Goal: Task Accomplishment & Management: Use online tool/utility

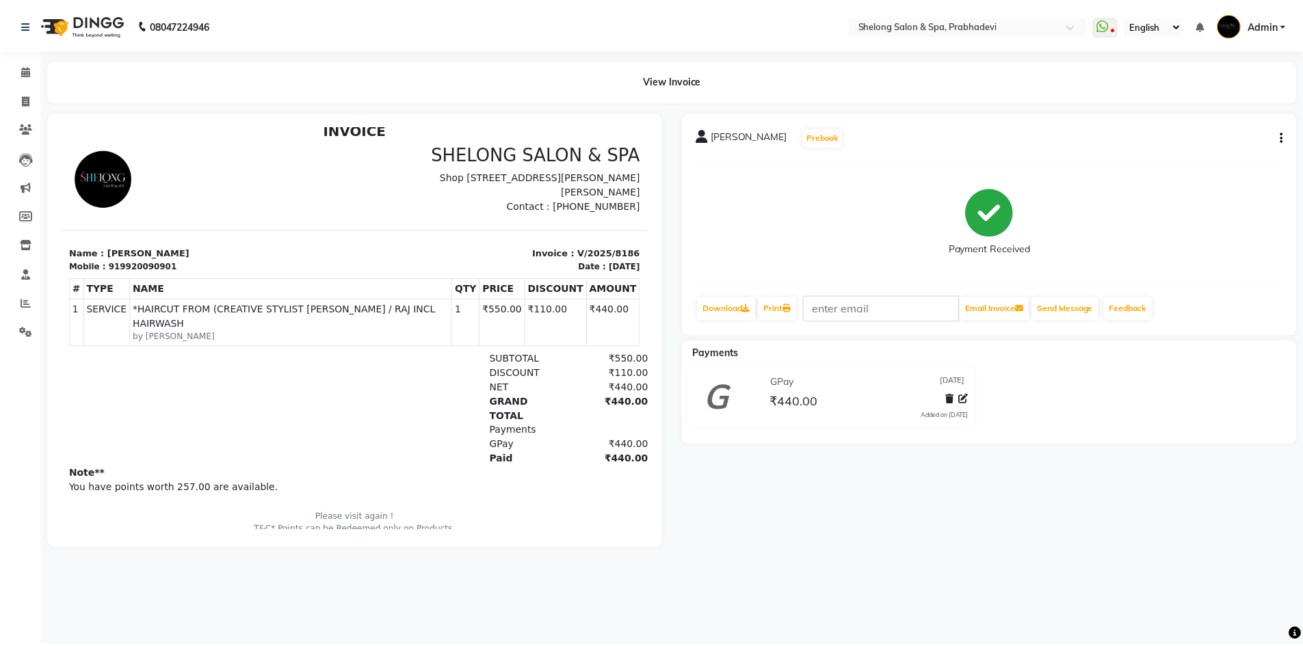
scroll to position [11, 0]
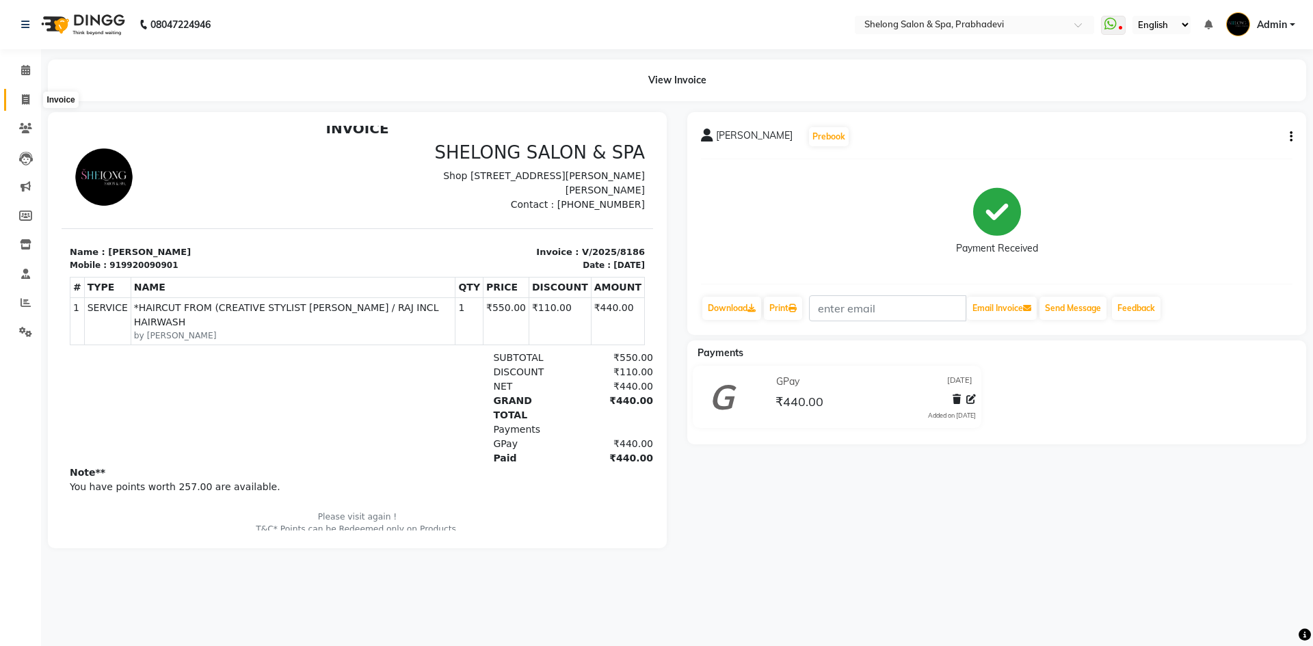
click at [25, 98] on icon at bounding box center [26, 99] width 8 height 10
select select "service"
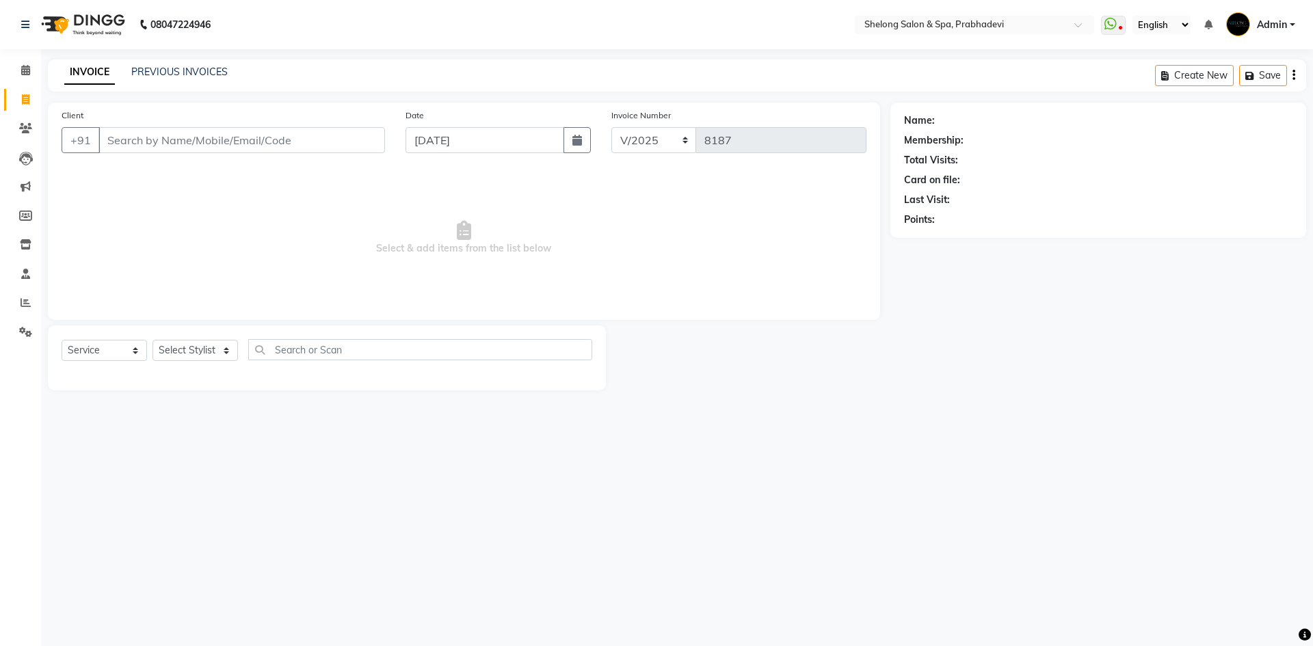
select select "16092"
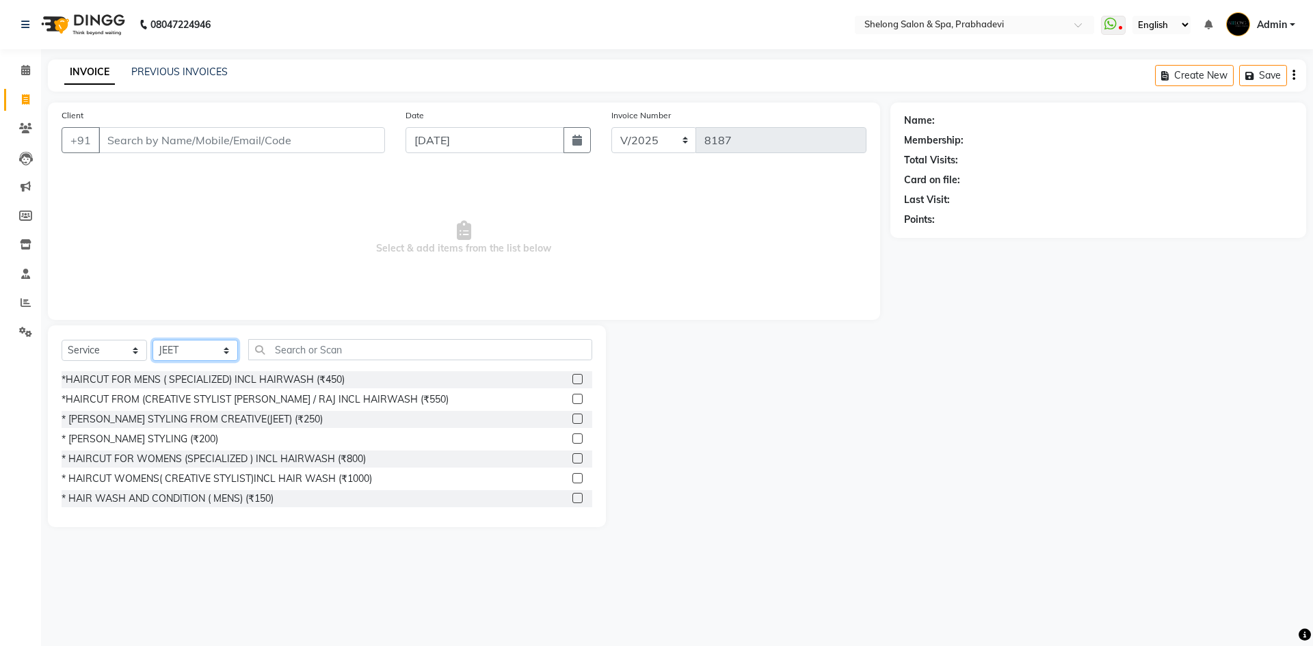
click at [204, 349] on select "Select Stylist ( [PERSON_NAME] ) ( [PERSON_NAME] ) [PERSON_NAME] fojdur [PERSON…" at bounding box center [195, 350] width 85 height 21
click at [281, 393] on div "*HAIRCUT FROM (CREATIVE STYLIST [PERSON_NAME] / RAJ INCL HAIRWASH (₹550)" at bounding box center [255, 400] width 387 height 14
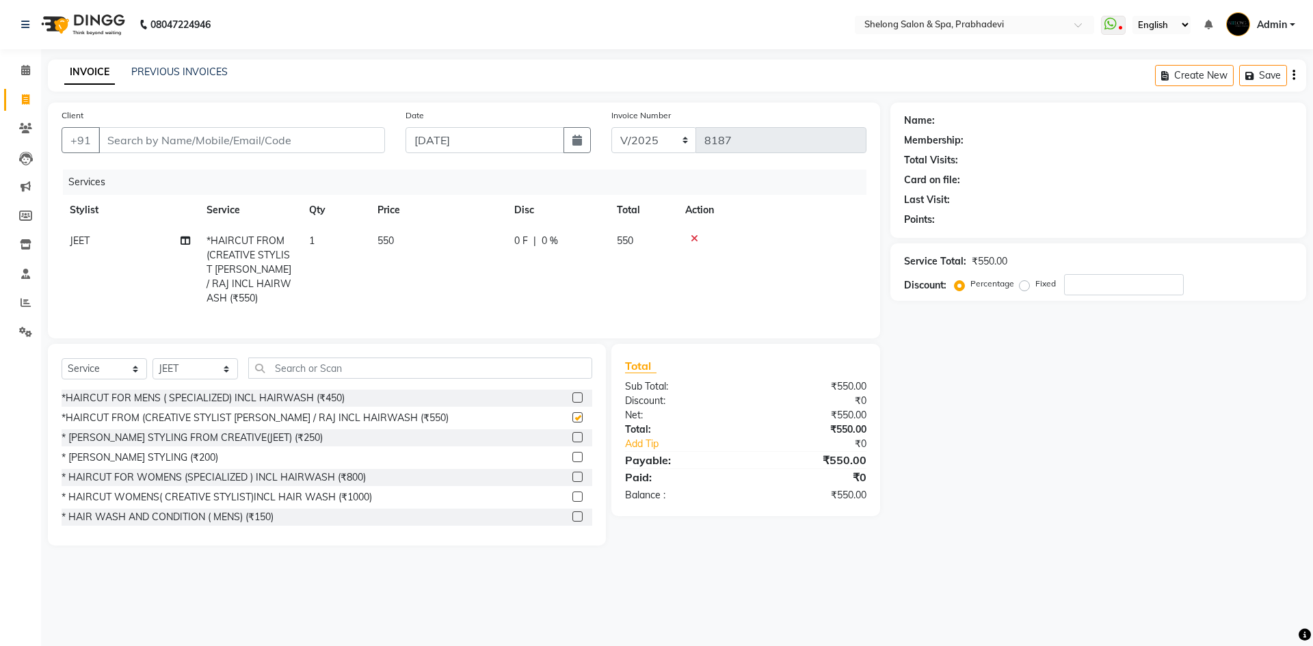
checkbox input "false"
click at [220, 360] on select "Select Stylist ( [PERSON_NAME] ) ( [PERSON_NAME] ) [PERSON_NAME] fojdur [PERSON…" at bounding box center [195, 368] width 85 height 21
select select "47990"
click at [153, 358] on select "Select Stylist ( [PERSON_NAME] ) ( [PERSON_NAME] ) [PERSON_NAME] fojdur [PERSON…" at bounding box center [195, 368] width 85 height 21
click at [264, 395] on div "*HAIRCUT FOR MENS ( SPECIALIZED) INCL HAIRWASH (₹450)" at bounding box center [203, 398] width 283 height 14
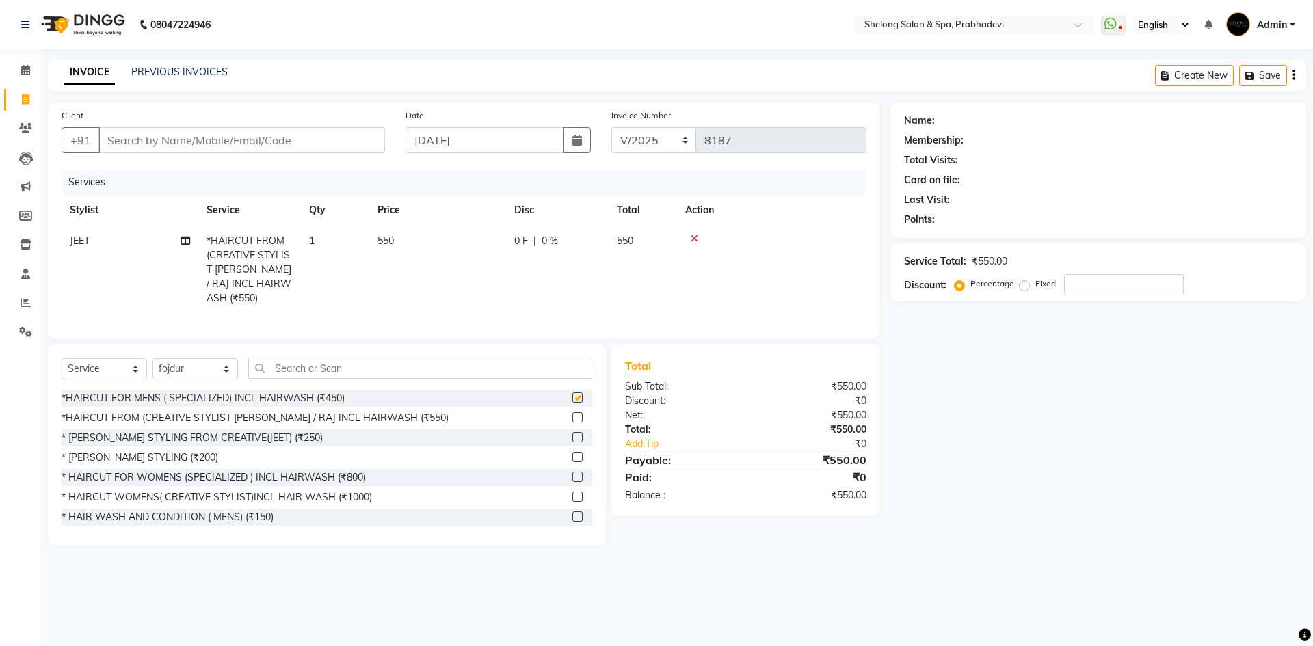
checkbox input "false"
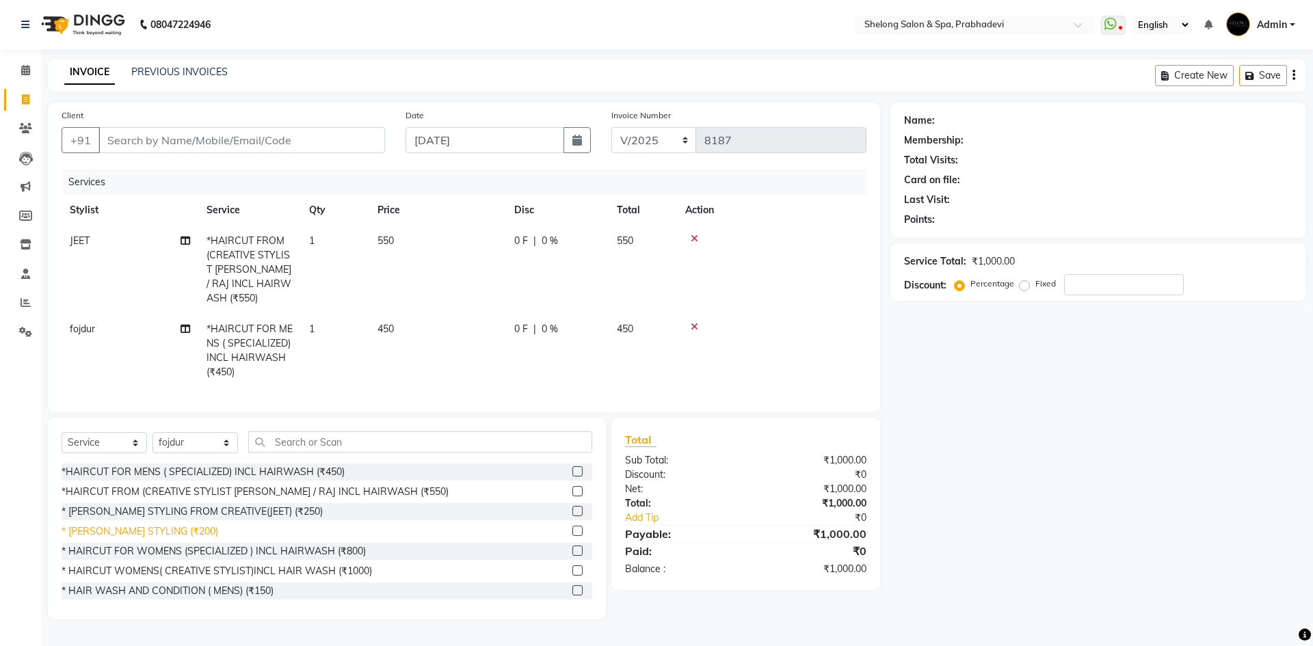
click at [154, 525] on div "* [PERSON_NAME] STYLING (₹200)" at bounding box center [140, 532] width 157 height 14
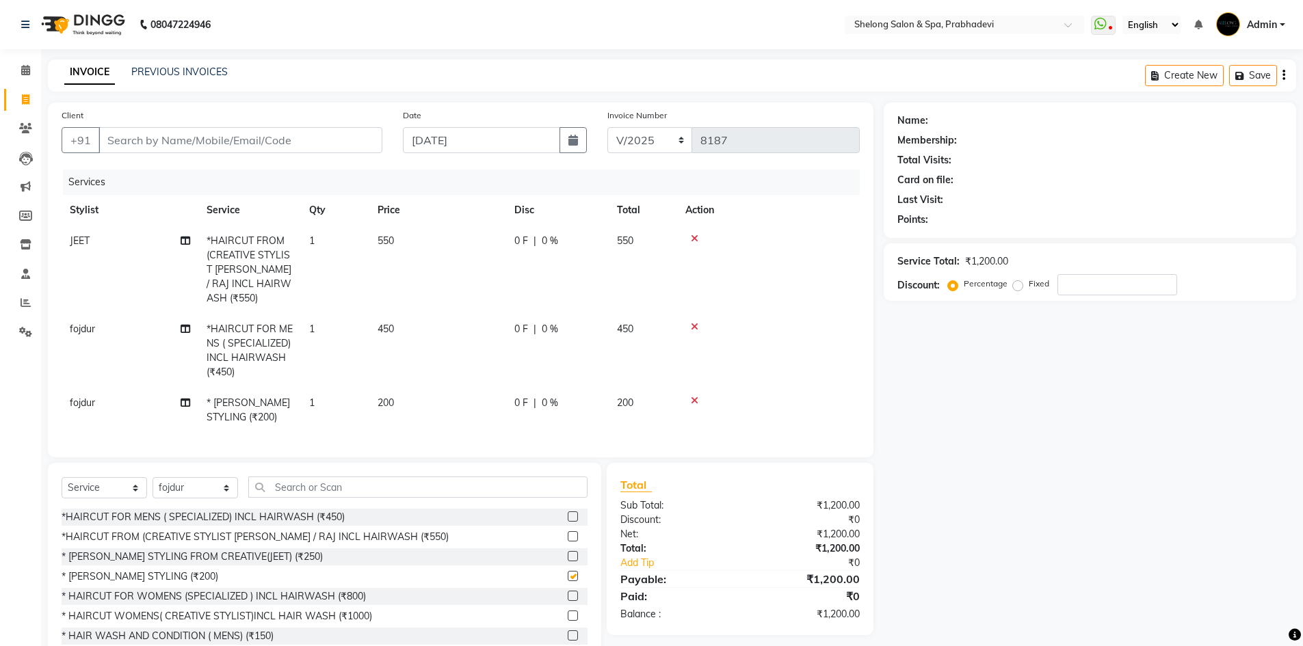
checkbox input "false"
click at [245, 135] on input "Client" at bounding box center [240, 140] width 284 height 26
click at [366, 142] on input "Client" at bounding box center [240, 140] width 284 height 26
type input "9"
type input "0"
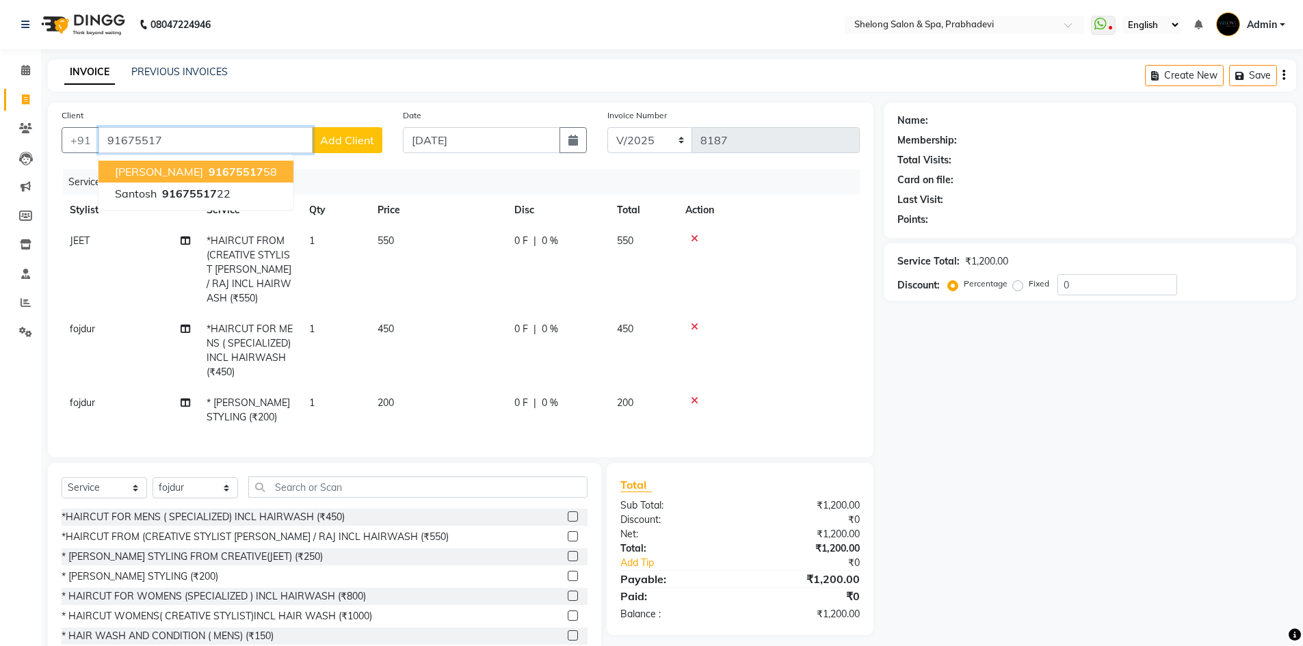
click at [231, 166] on span "91675517" at bounding box center [236, 172] width 55 height 14
type input "9167551758"
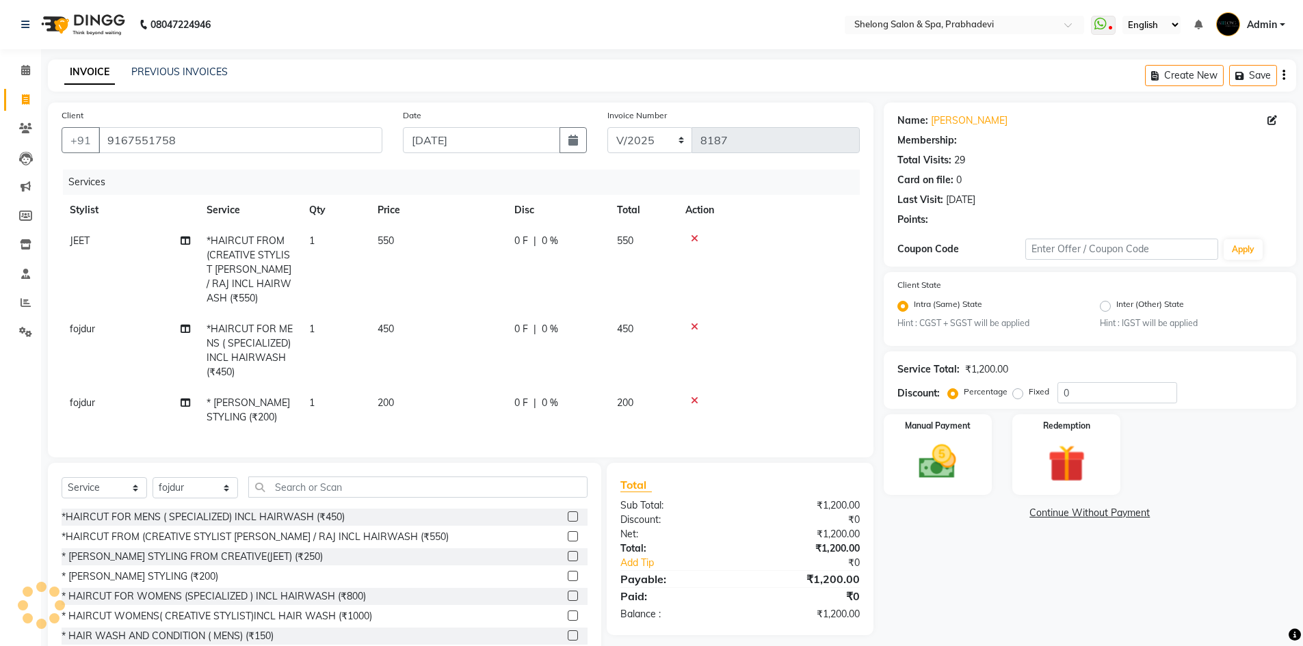
select select "1: Object"
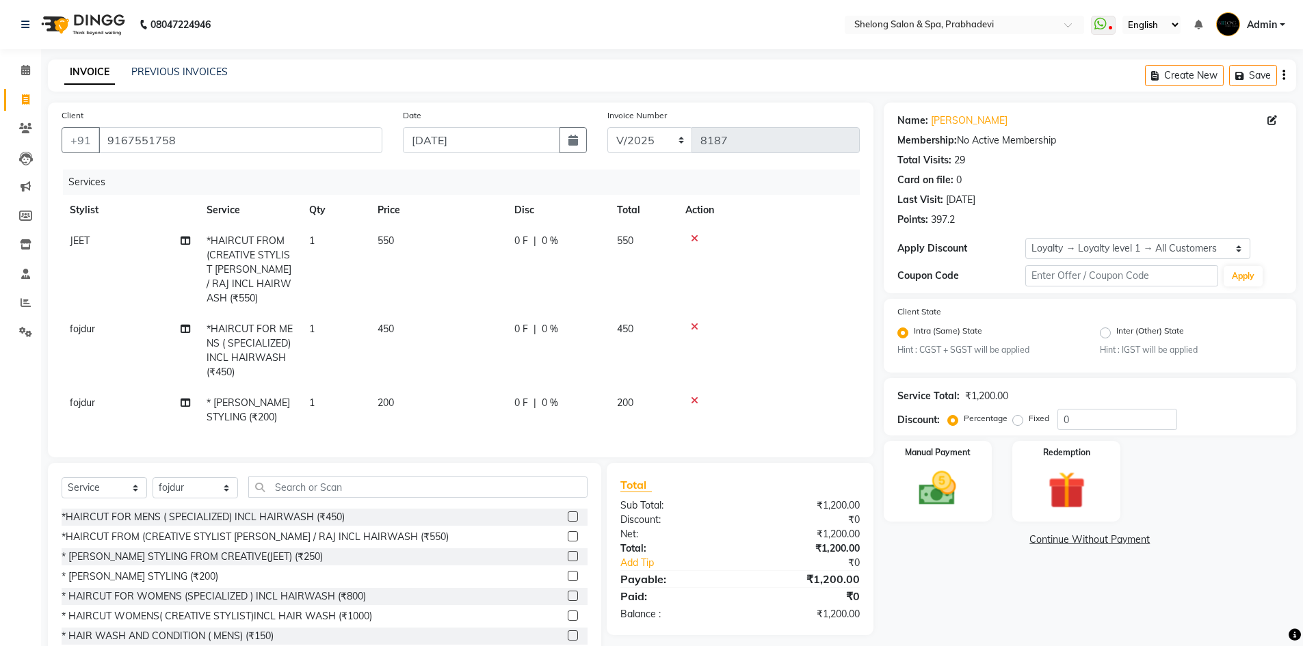
scroll to position [35, 0]
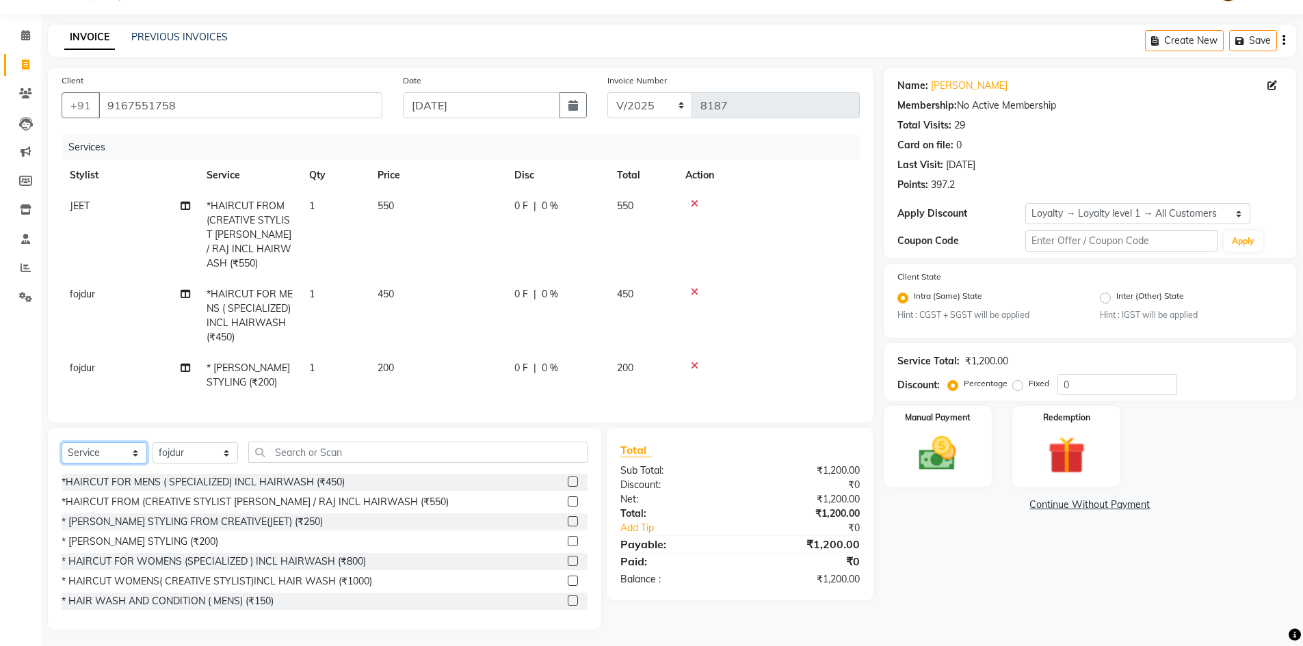
click at [122, 443] on select "Select Service Product Membership Package Voucher Prepaid Gift Card" at bounding box center [104, 453] width 85 height 21
select select "membership"
click at [62, 464] on select "Select Service Product Membership Package Voucher Prepaid Gift Card" at bounding box center [104, 453] width 85 height 21
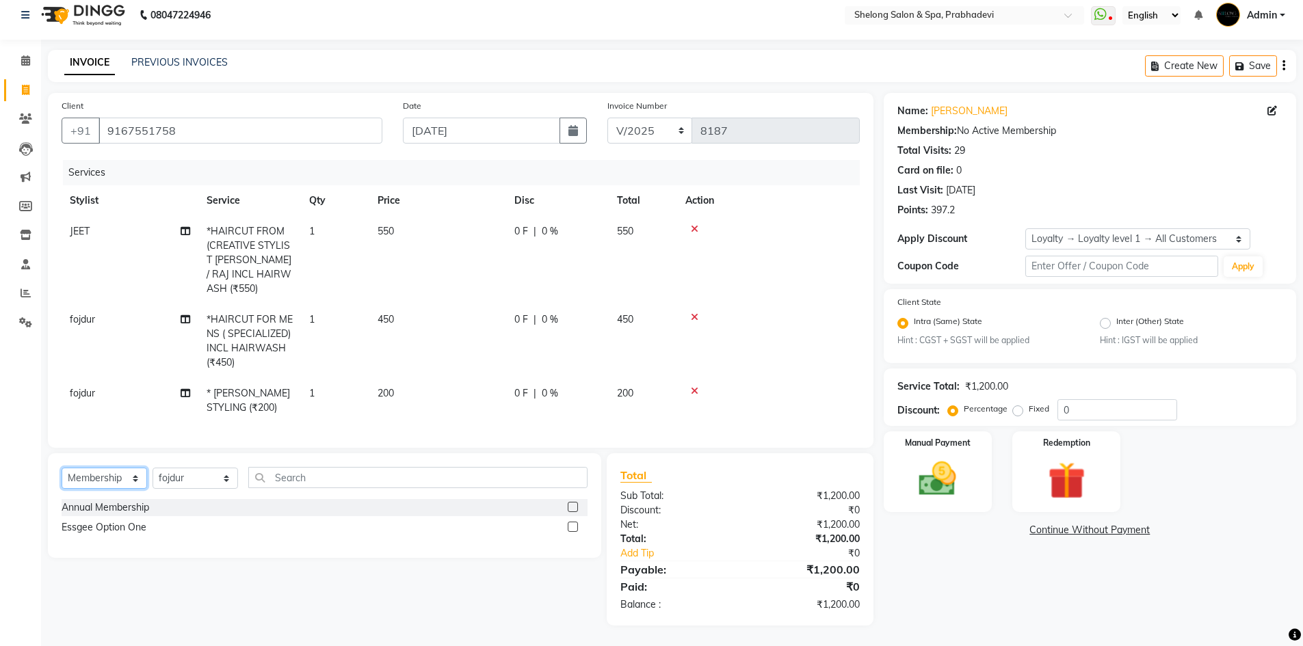
scroll to position [5, 0]
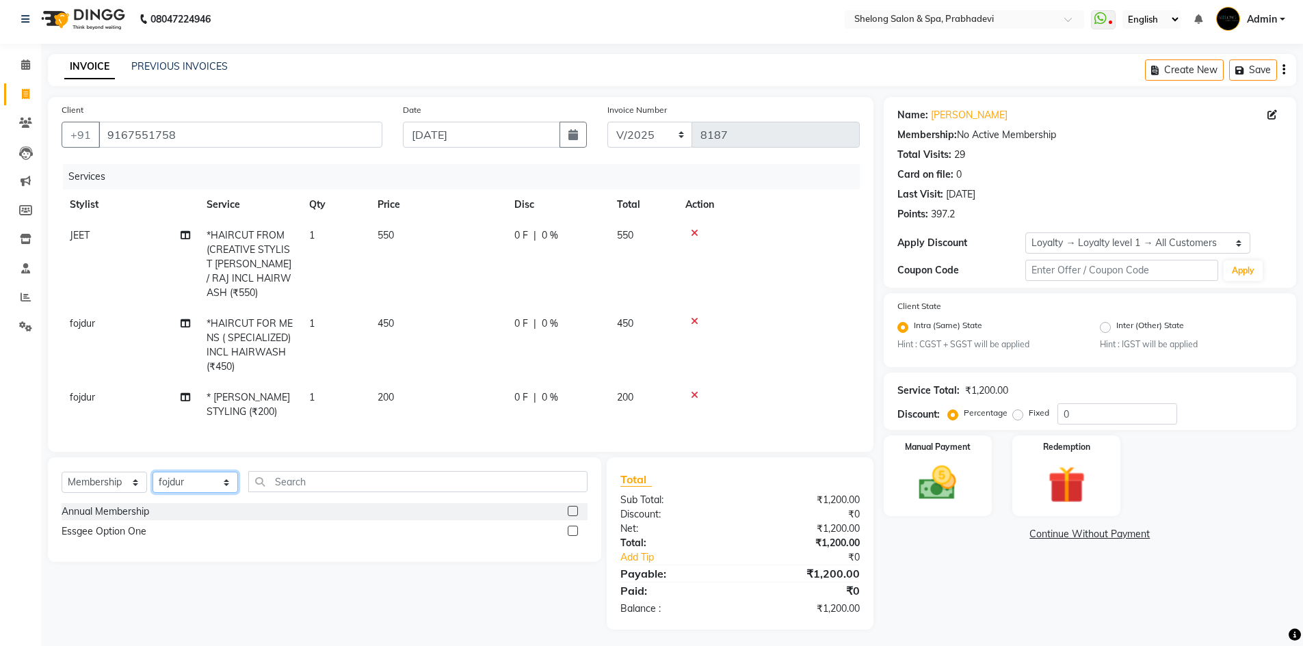
click at [168, 476] on select "Select Stylist ( [PERSON_NAME] ) ( [PERSON_NAME] ) [PERSON_NAME] fojdur [PERSON…" at bounding box center [195, 482] width 85 height 21
select select "61600"
click at [153, 472] on select "Select Stylist ( [PERSON_NAME] ) ( [PERSON_NAME] ) [PERSON_NAME] fojdur [PERSON…" at bounding box center [195, 482] width 85 height 21
click at [116, 505] on div "Annual Membership" at bounding box center [106, 512] width 88 height 14
select select "select"
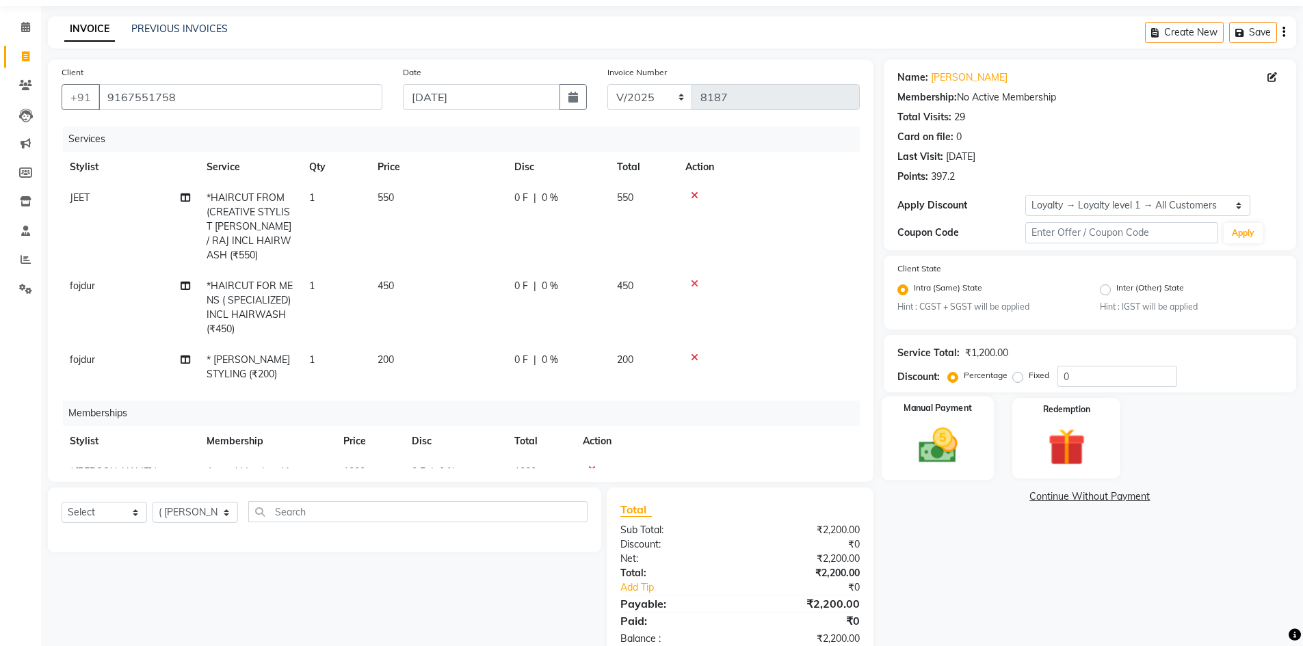
scroll to position [77, 0]
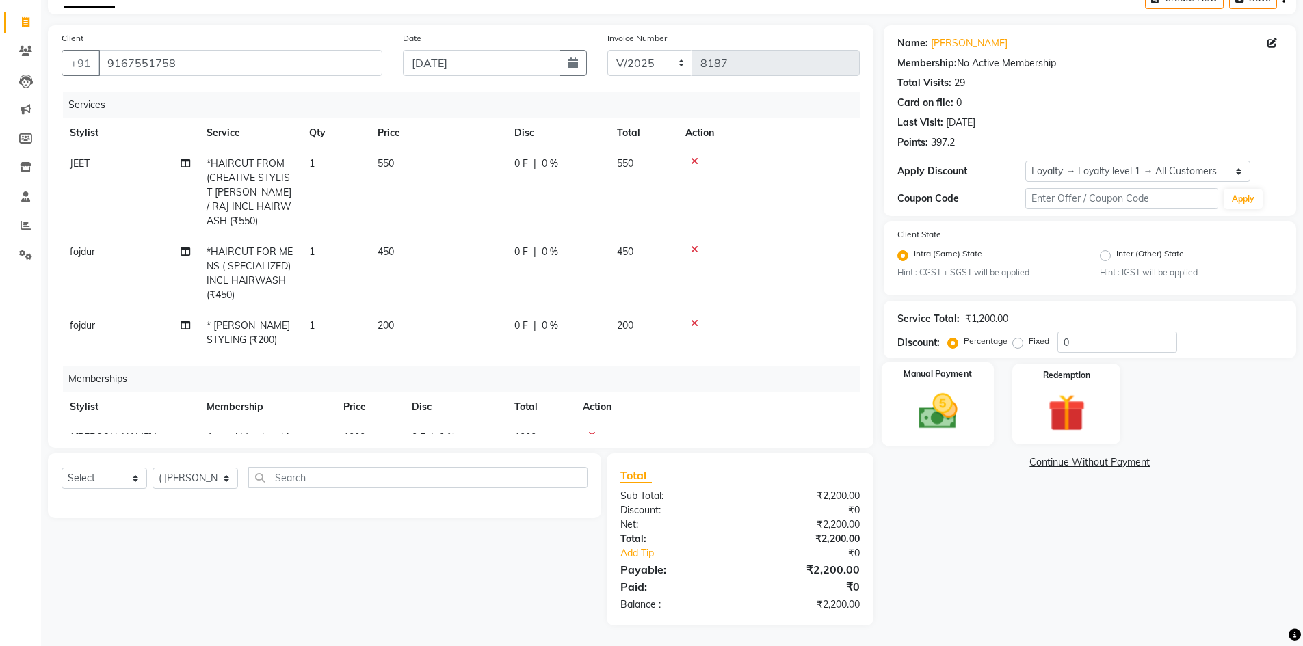
click at [956, 404] on img at bounding box center [937, 412] width 63 height 44
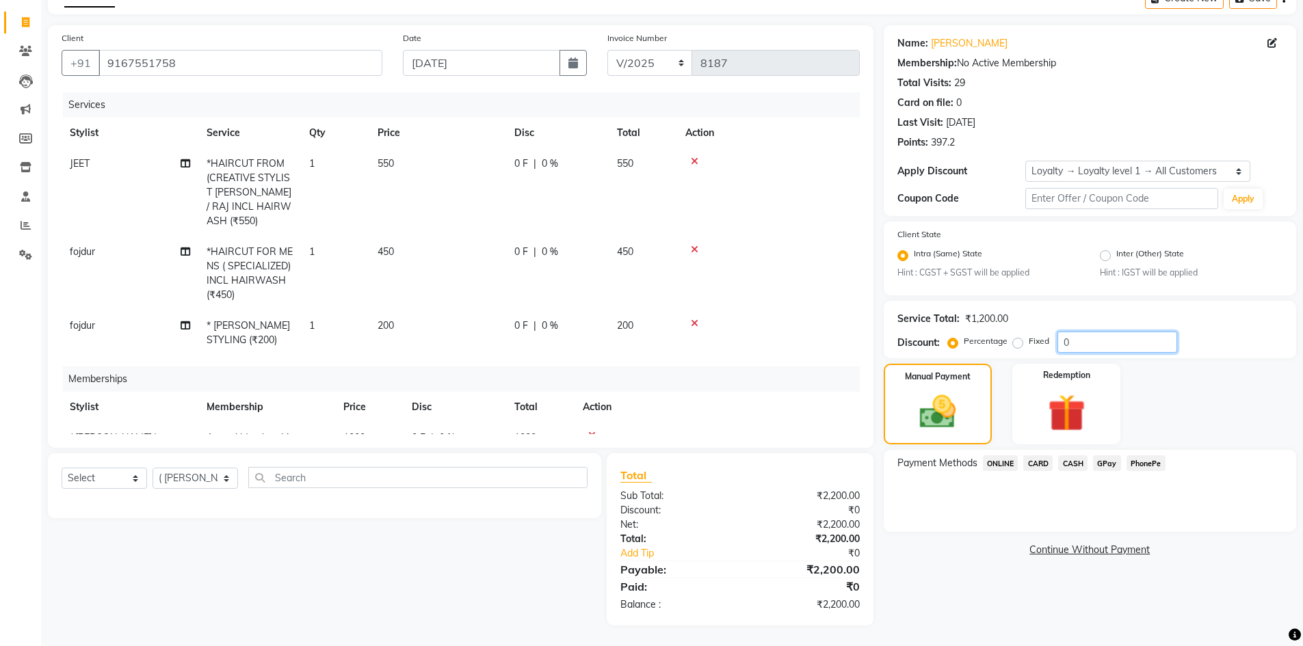
click at [1107, 344] on input "0" at bounding box center [1117, 342] width 120 height 21
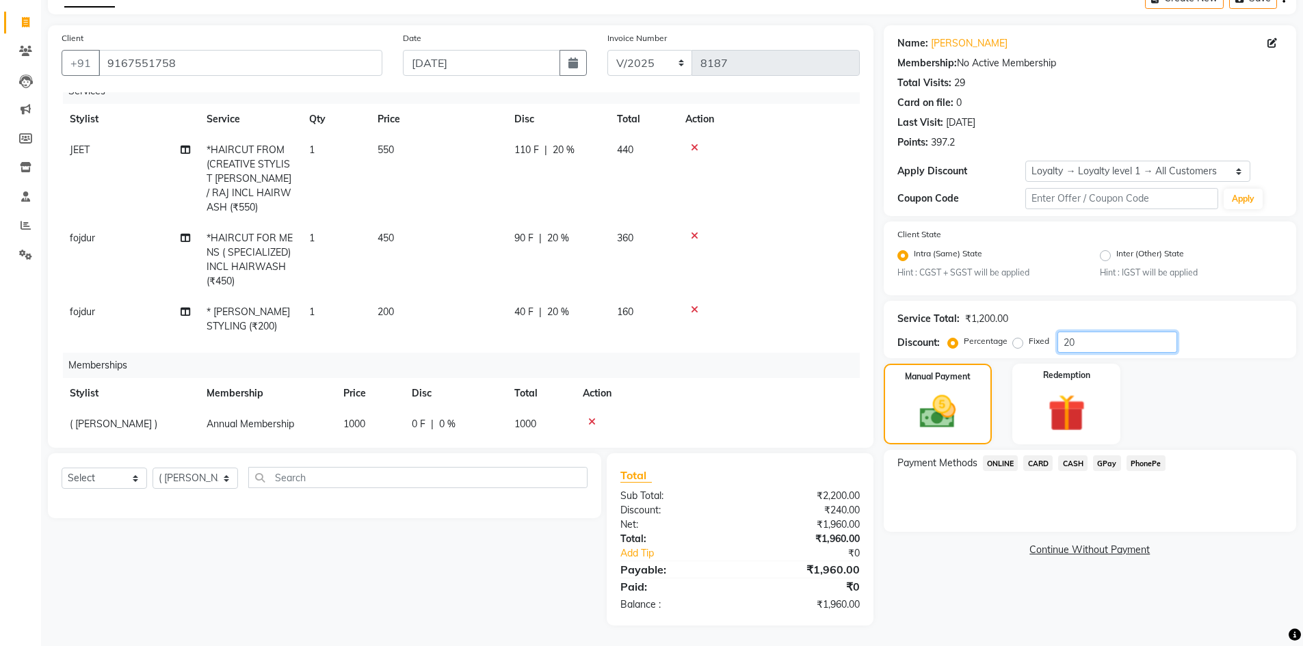
scroll to position [26, 0]
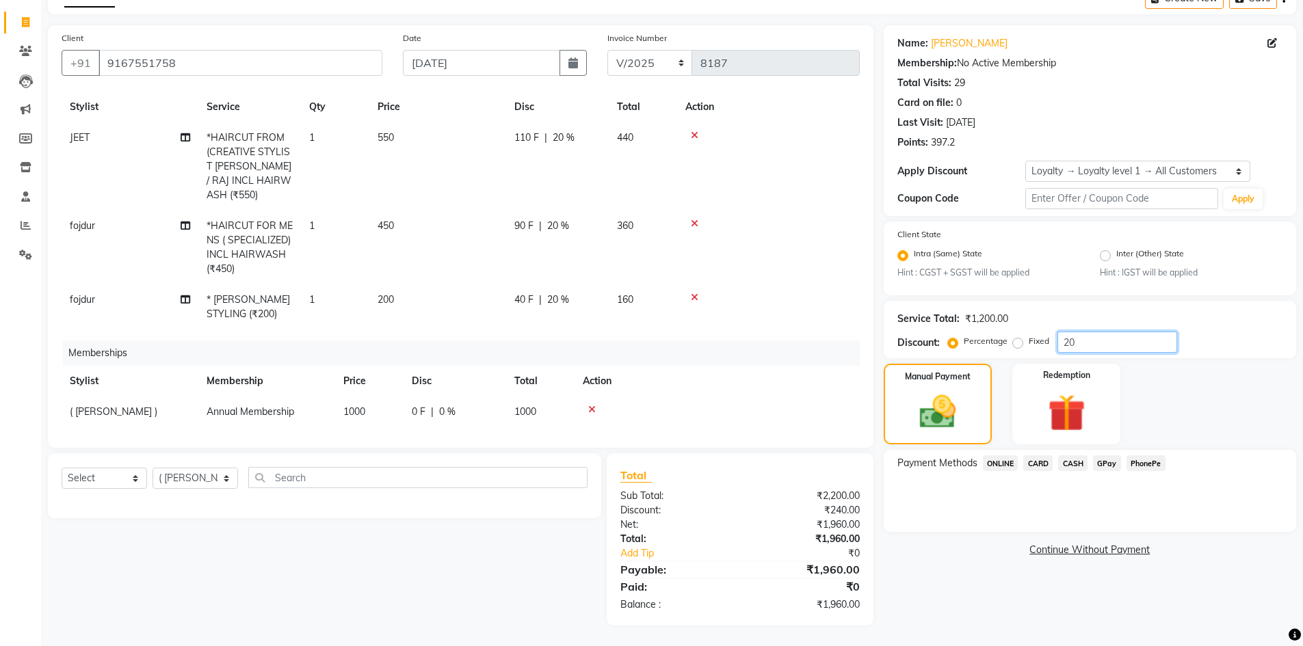
type input "20"
click at [1078, 463] on span "CASH" at bounding box center [1072, 464] width 29 height 16
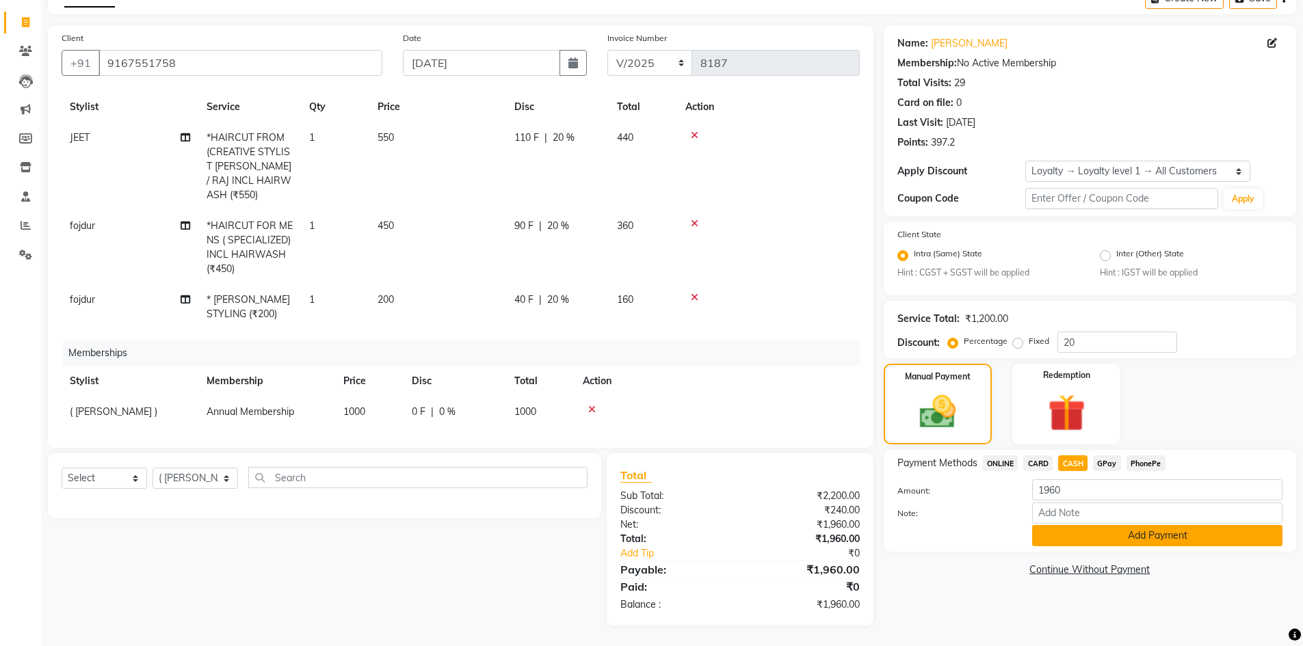
click at [1078, 543] on button "Add Payment" at bounding box center [1157, 535] width 250 height 21
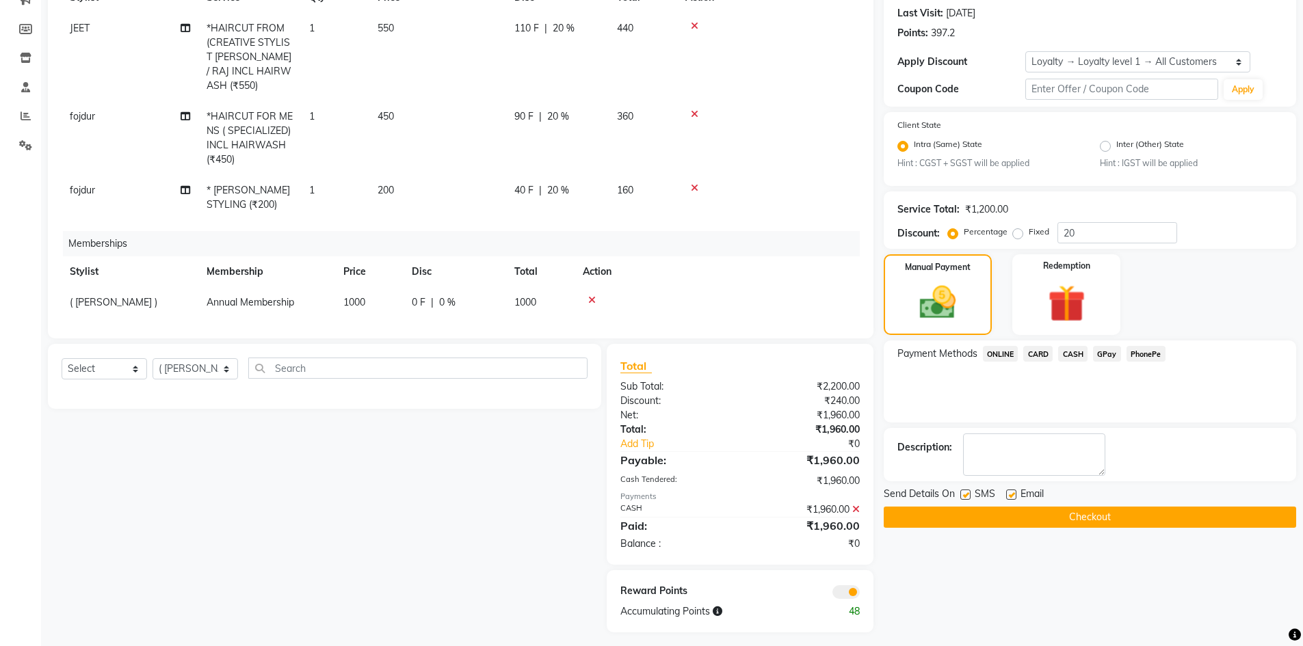
scroll to position [194, 0]
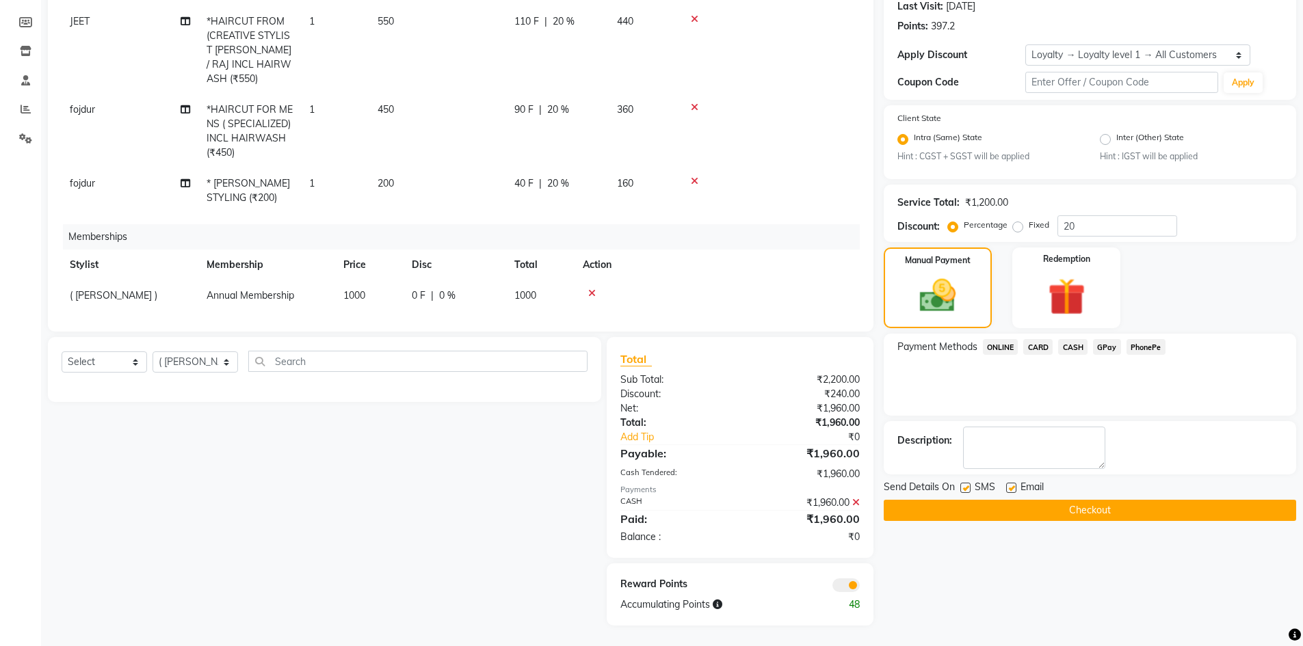
click at [921, 511] on button "Checkout" at bounding box center [1090, 510] width 412 height 21
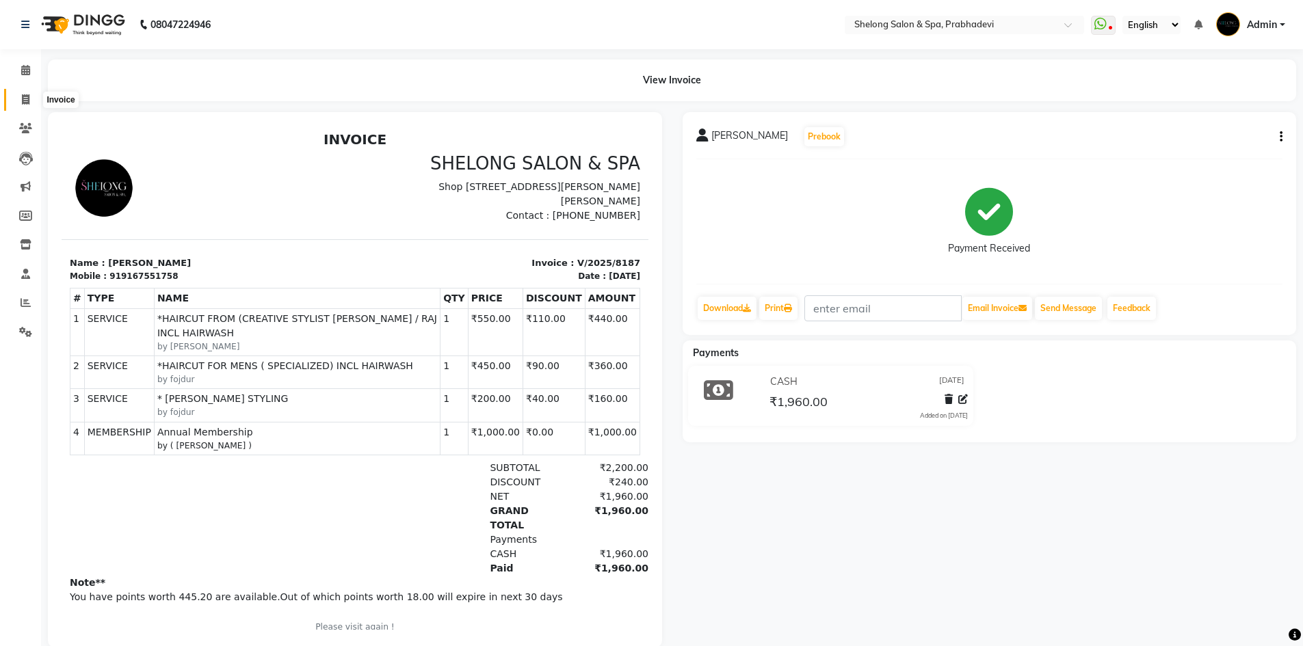
click at [27, 96] on icon at bounding box center [26, 99] width 8 height 10
select select "service"
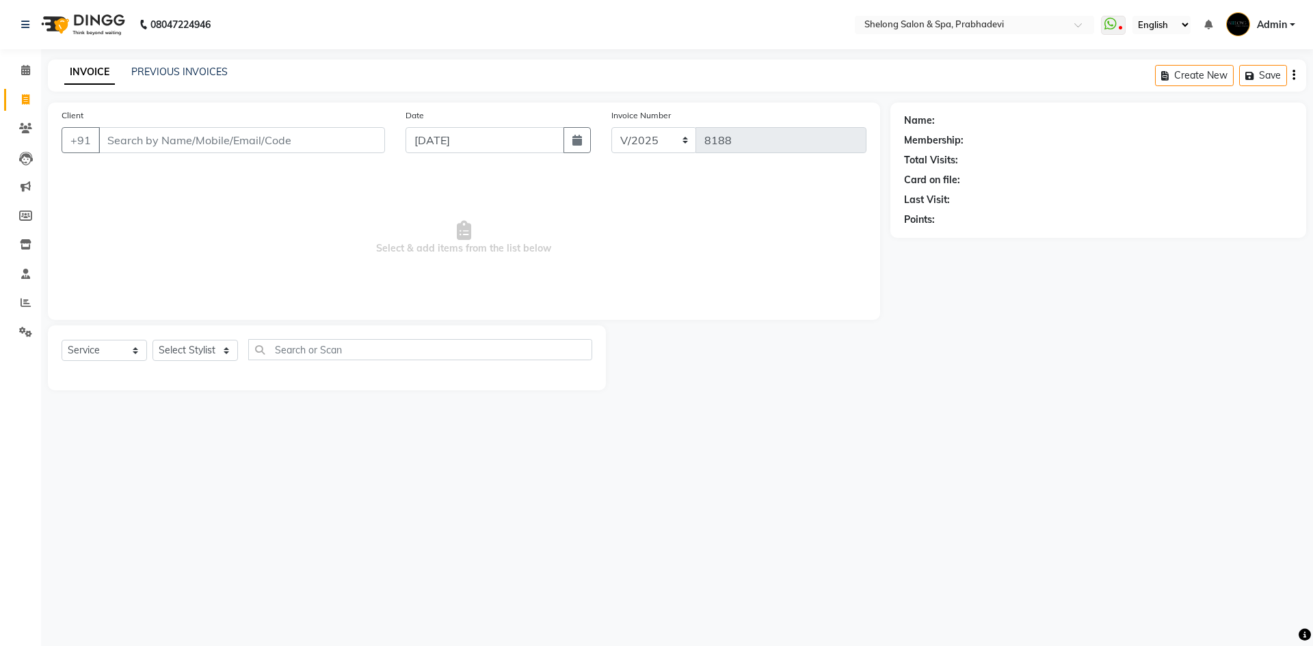
select select "16092"
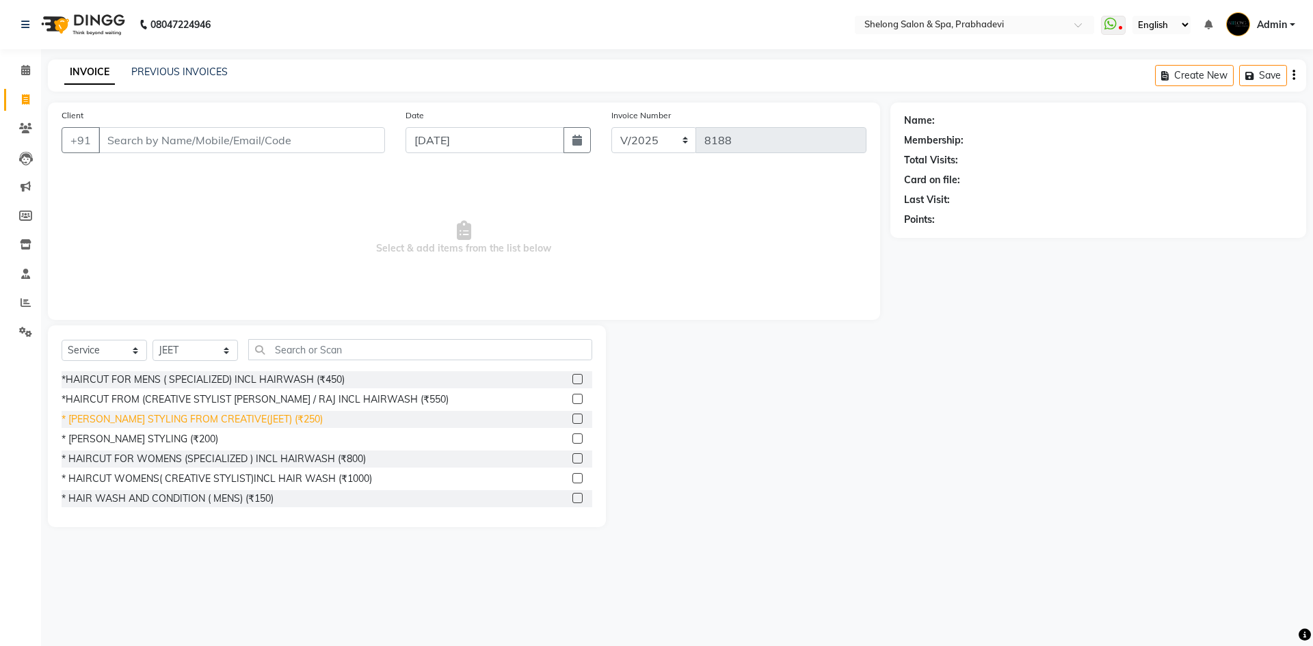
click at [198, 420] on div "* [PERSON_NAME] STYLING FROM CREATIVE(JEET) (₹250)" at bounding box center [192, 419] width 261 height 14
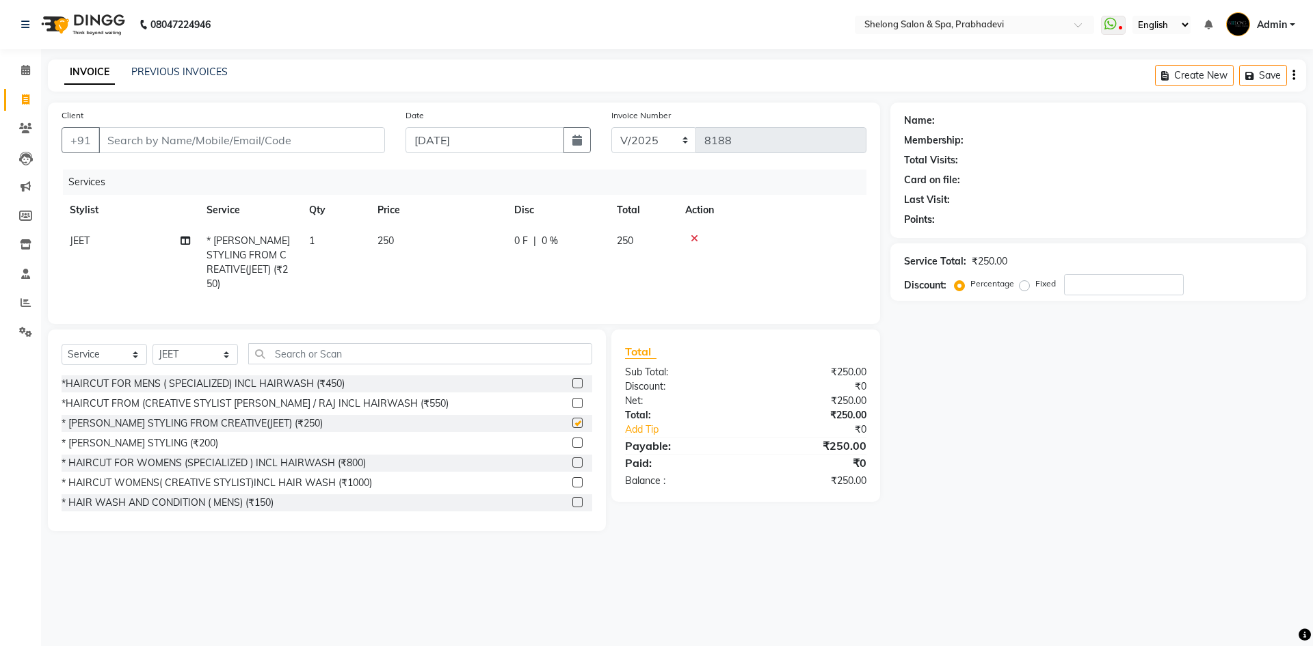
checkbox input "false"
click at [207, 344] on select "Select Stylist ( [PERSON_NAME] ) ( [PERSON_NAME] ) [PERSON_NAME] fojdur [PERSON…" at bounding box center [195, 354] width 85 height 21
select select "31386"
click at [153, 344] on select "Select Stylist ( [PERSON_NAME] ) ( [PERSON_NAME] ) [PERSON_NAME] fojdur [PERSON…" at bounding box center [195, 354] width 85 height 21
click at [290, 343] on input "text" at bounding box center [420, 353] width 344 height 21
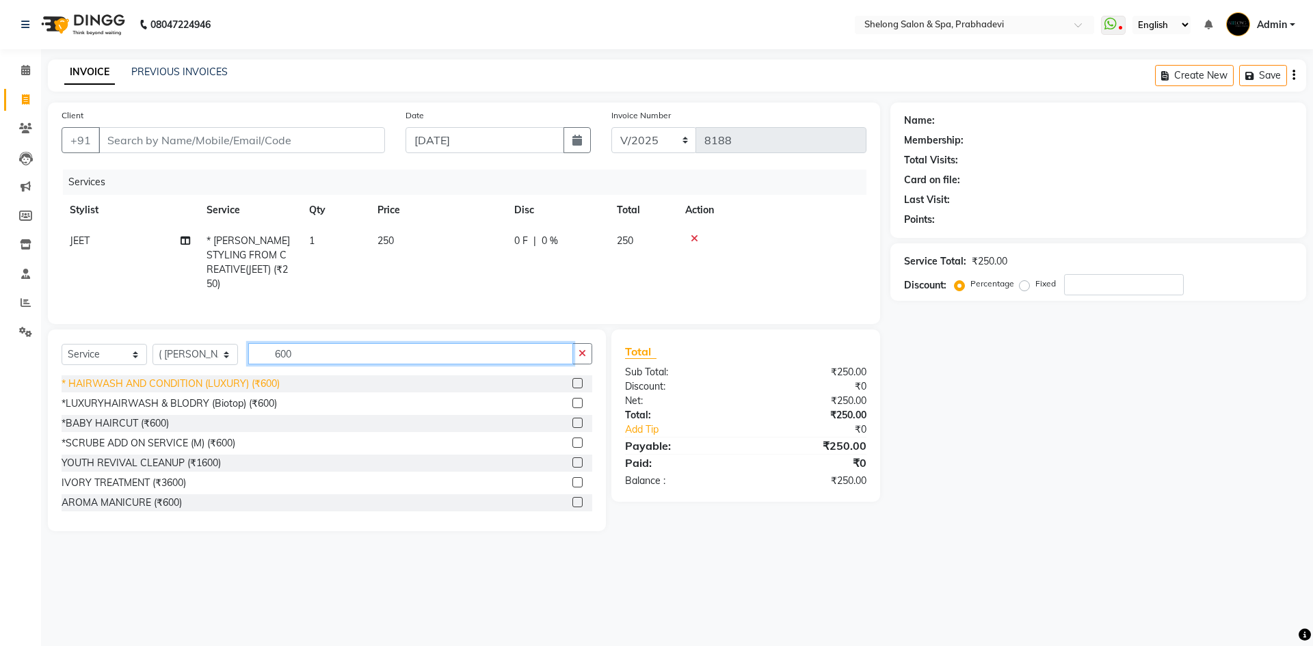
type input "600"
click at [250, 379] on div "* HAIRWASH AND CONDITION (LUXURY) (₹600)" at bounding box center [171, 384] width 218 height 14
checkbox input "false"
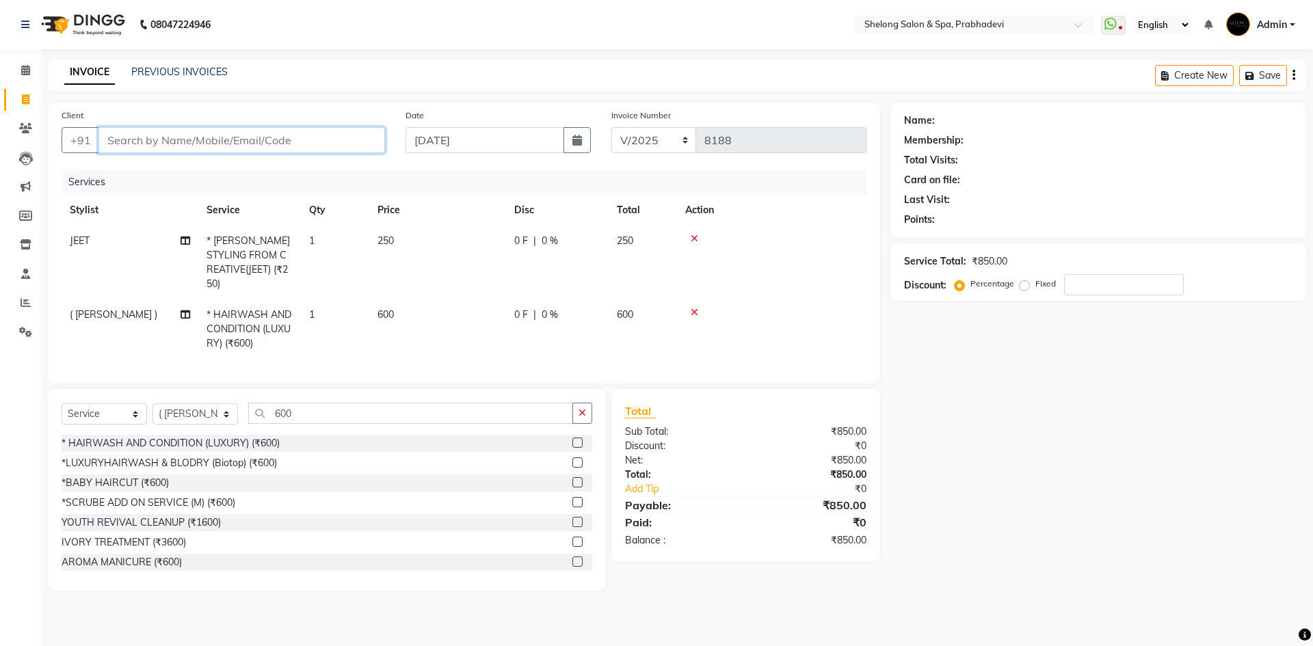
click at [211, 134] on input "Client" at bounding box center [241, 140] width 287 height 26
type input "7"
type input "0"
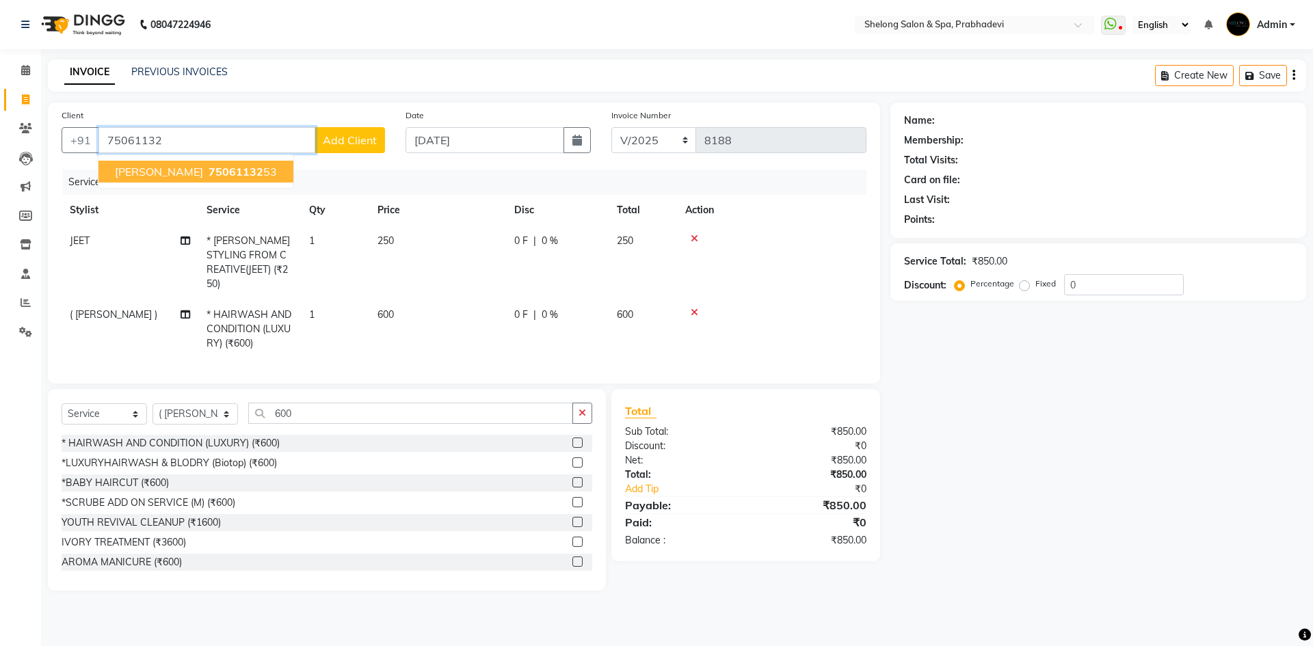
click at [246, 174] on ngb-highlight "75061132 53" at bounding box center [241, 172] width 71 height 14
type input "7506113253"
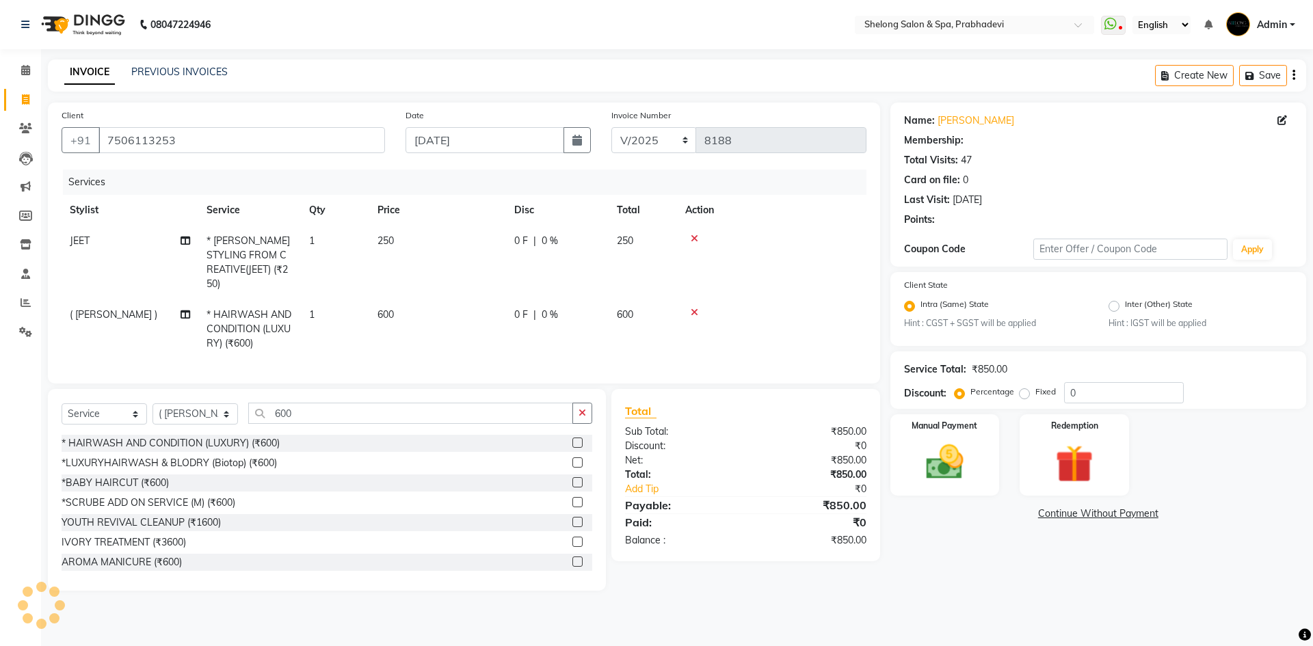
type input "20"
select select "2: Object"
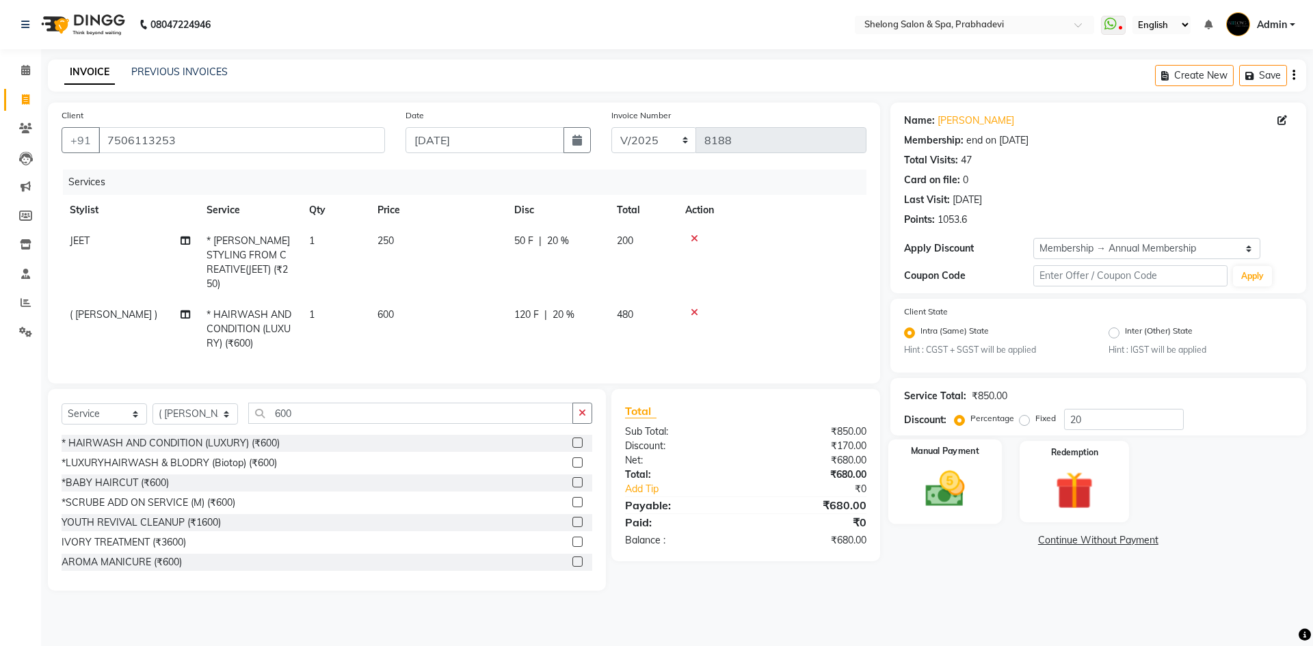
click at [942, 463] on div "Manual Payment" at bounding box center [945, 482] width 114 height 84
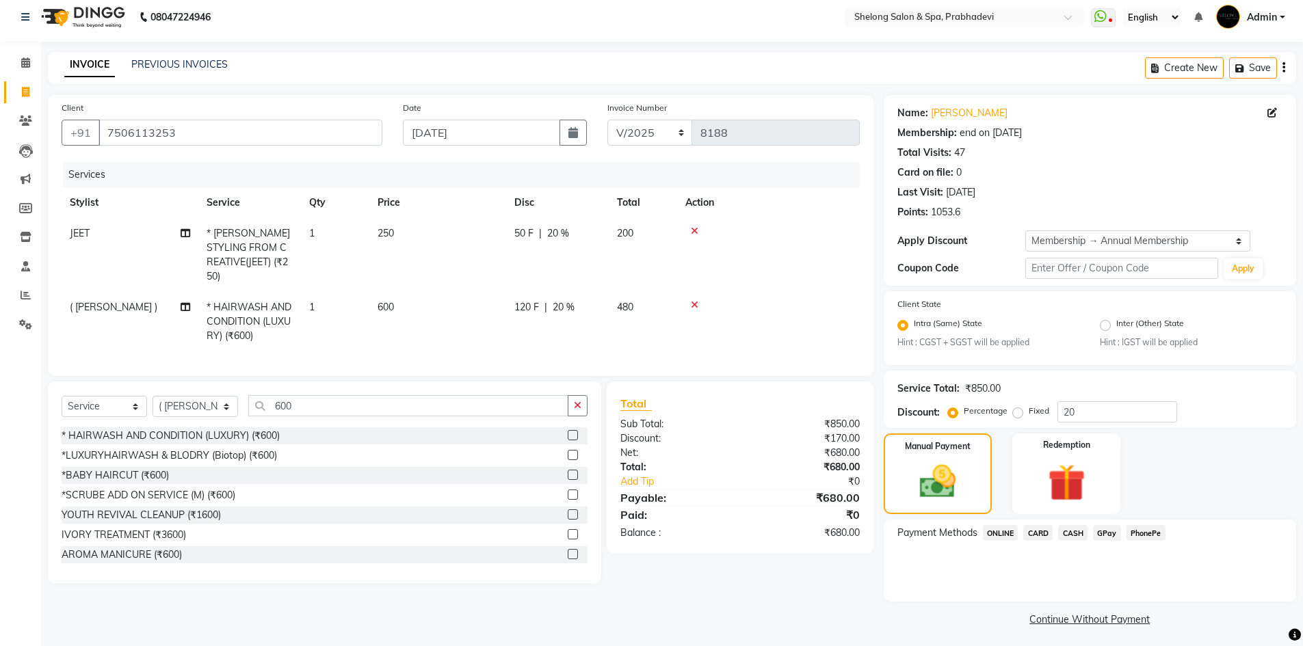
scroll to position [12, 0]
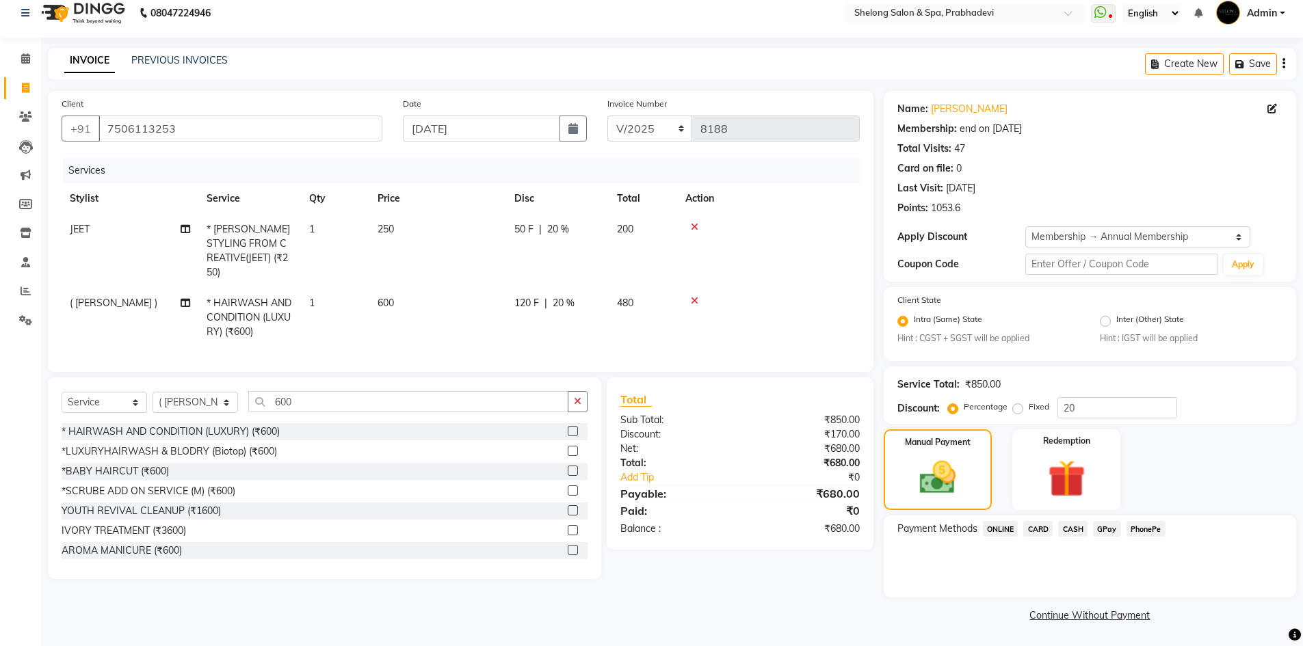
click at [1072, 527] on span "CASH" at bounding box center [1072, 529] width 29 height 16
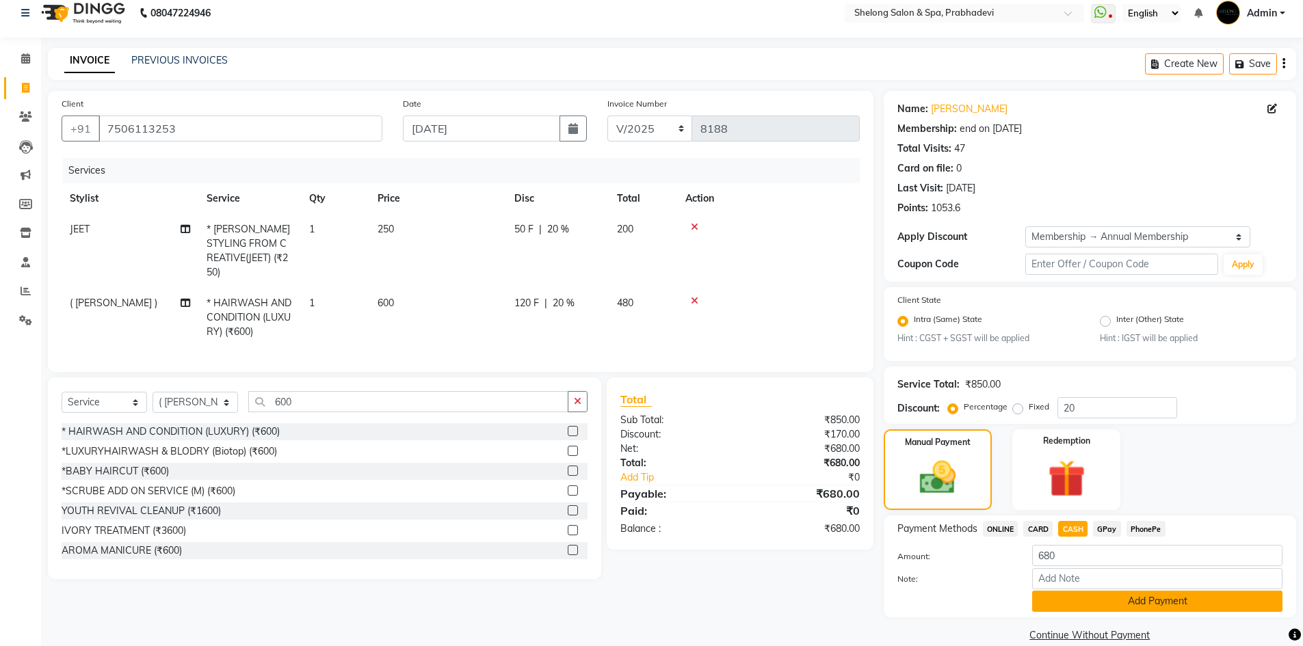
click at [1107, 597] on button "Add Payment" at bounding box center [1157, 601] width 250 height 21
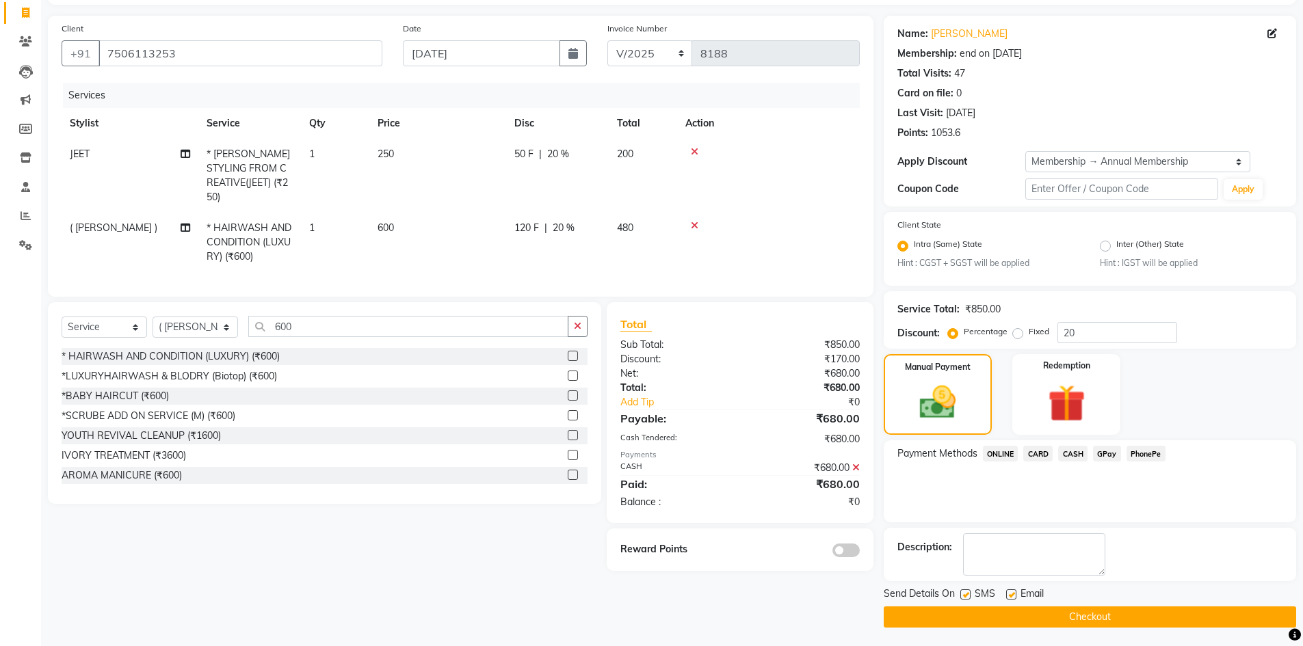
scroll to position [89, 0]
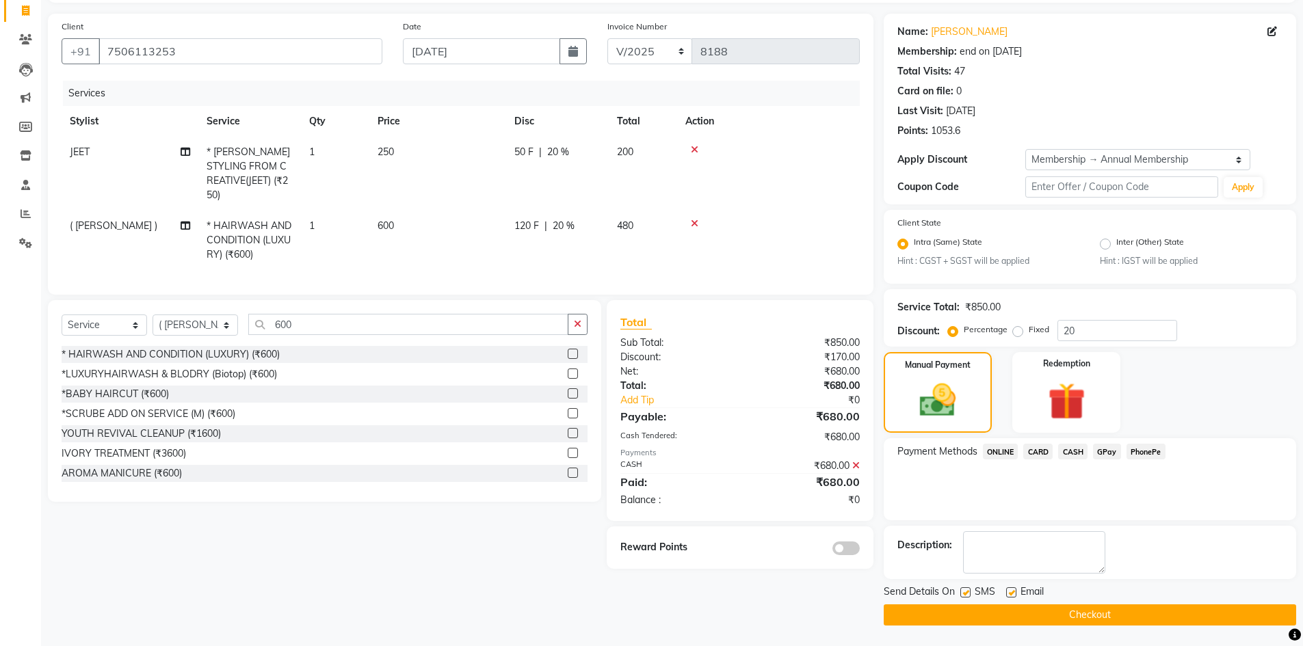
click at [849, 542] on span at bounding box center [845, 549] width 27 height 14
click at [860, 551] on input "checkbox" at bounding box center [860, 551] width 0 height 0
click at [936, 595] on span "Send Details On" at bounding box center [919, 593] width 71 height 17
click at [935, 618] on button "Checkout" at bounding box center [1090, 615] width 412 height 21
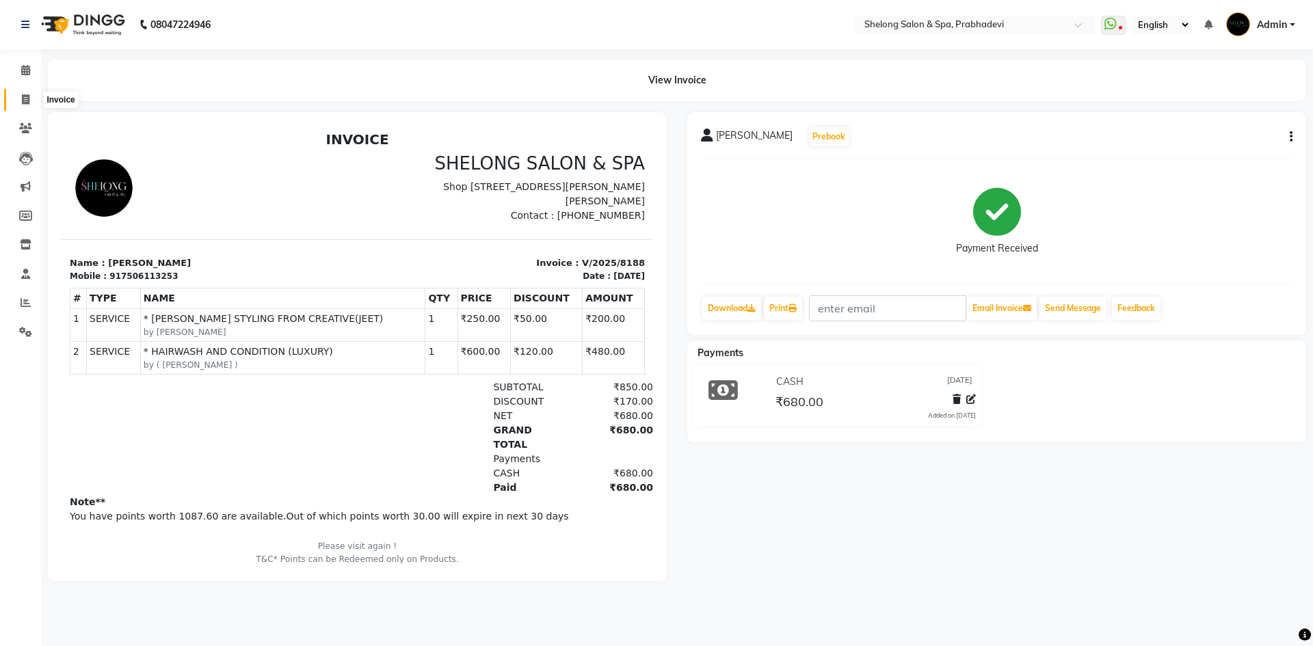
click at [22, 95] on icon at bounding box center [26, 99] width 8 height 10
select select "service"
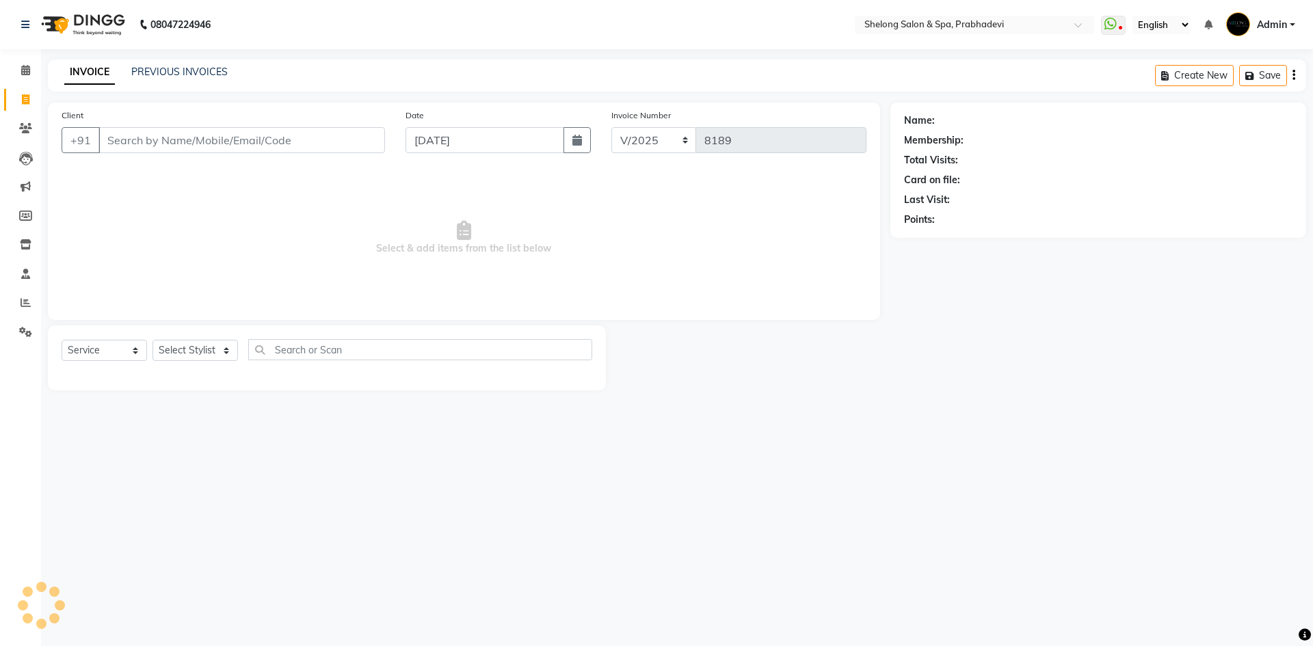
select select "16092"
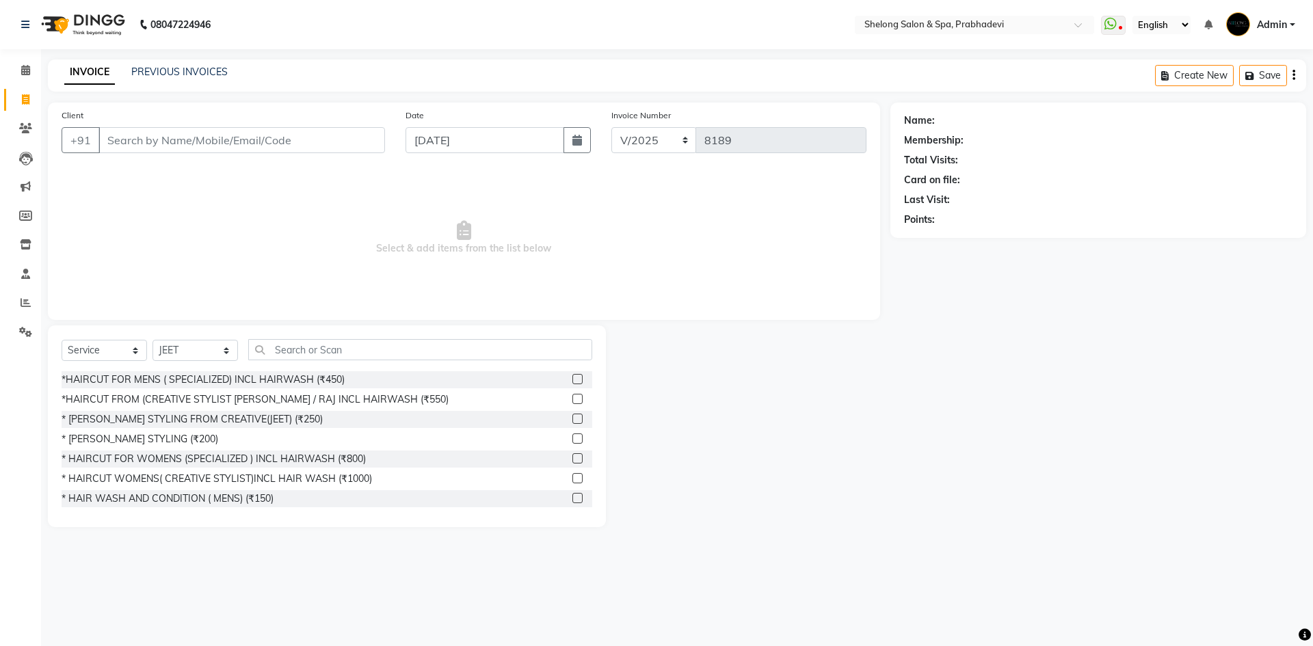
click at [332, 229] on span "Select & add items from the list below" at bounding box center [464, 238] width 805 height 137
